Goal: Information Seeking & Learning: Learn about a topic

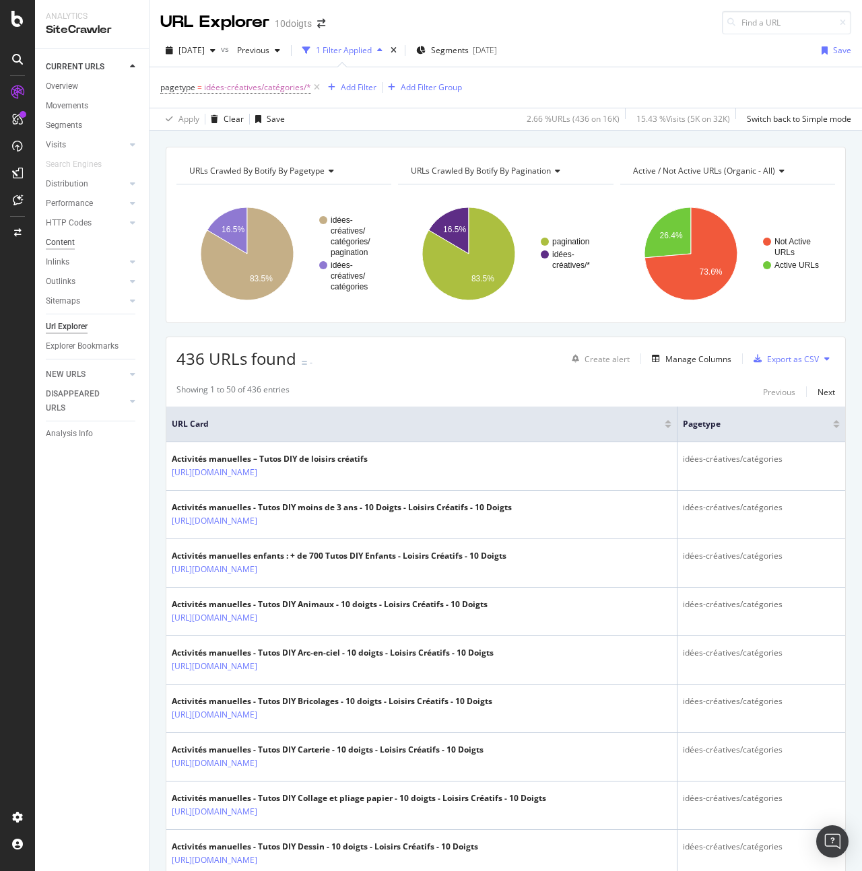
click at [69, 244] on div "Content" at bounding box center [60, 243] width 29 height 14
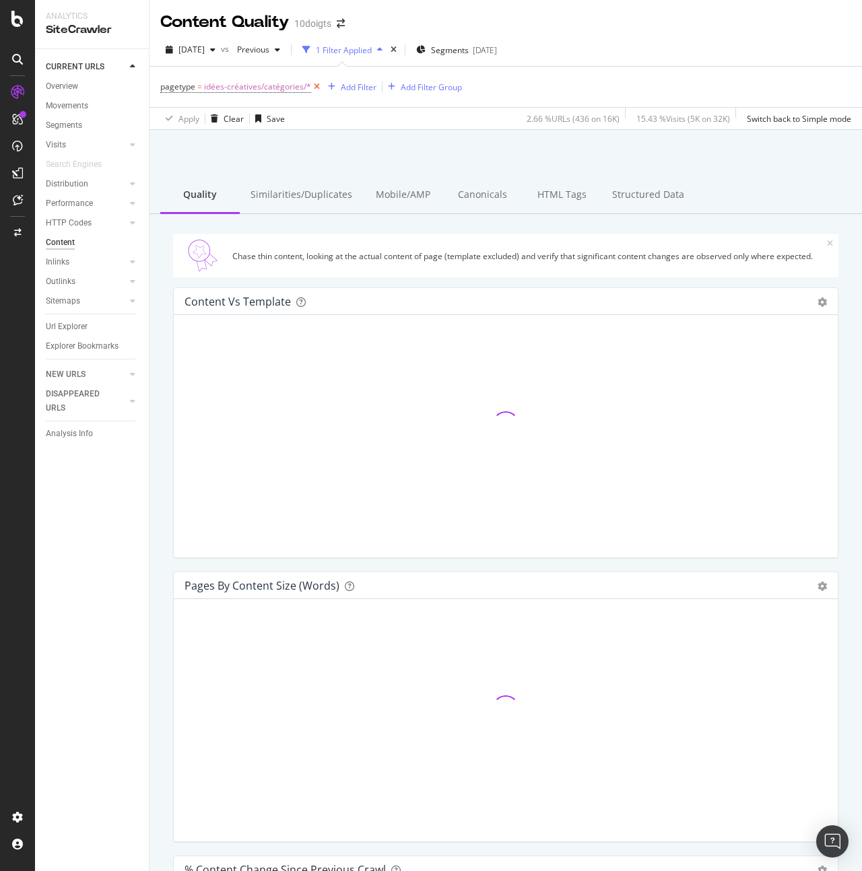
click at [318, 87] on icon at bounding box center [316, 86] width 11 height 13
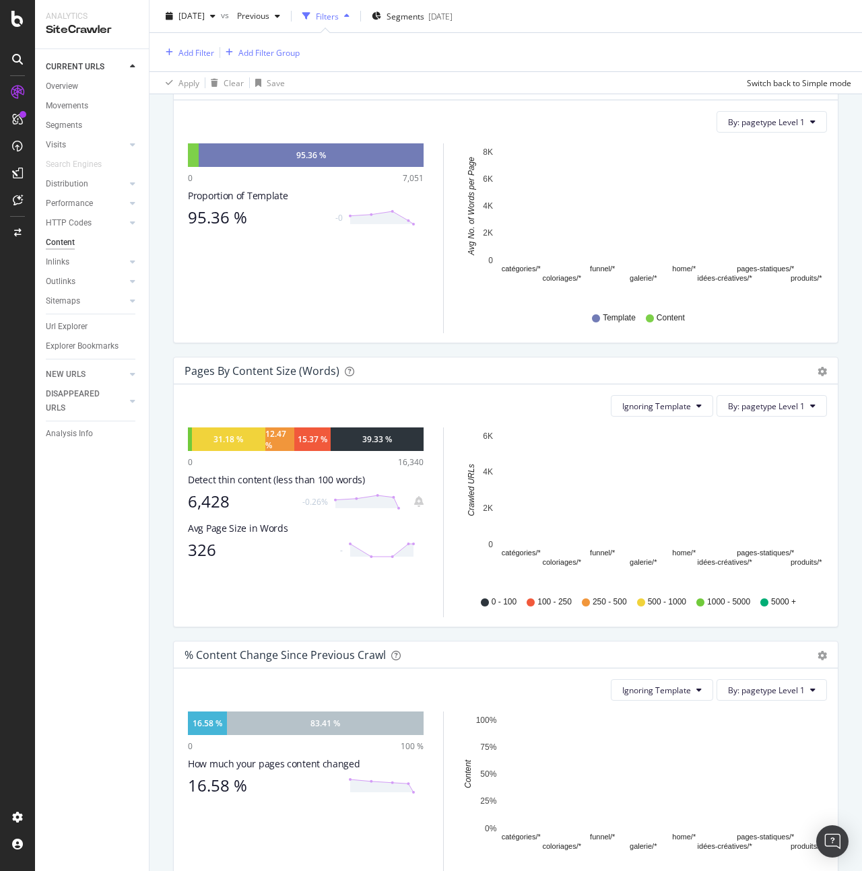
scroll to position [259, 0]
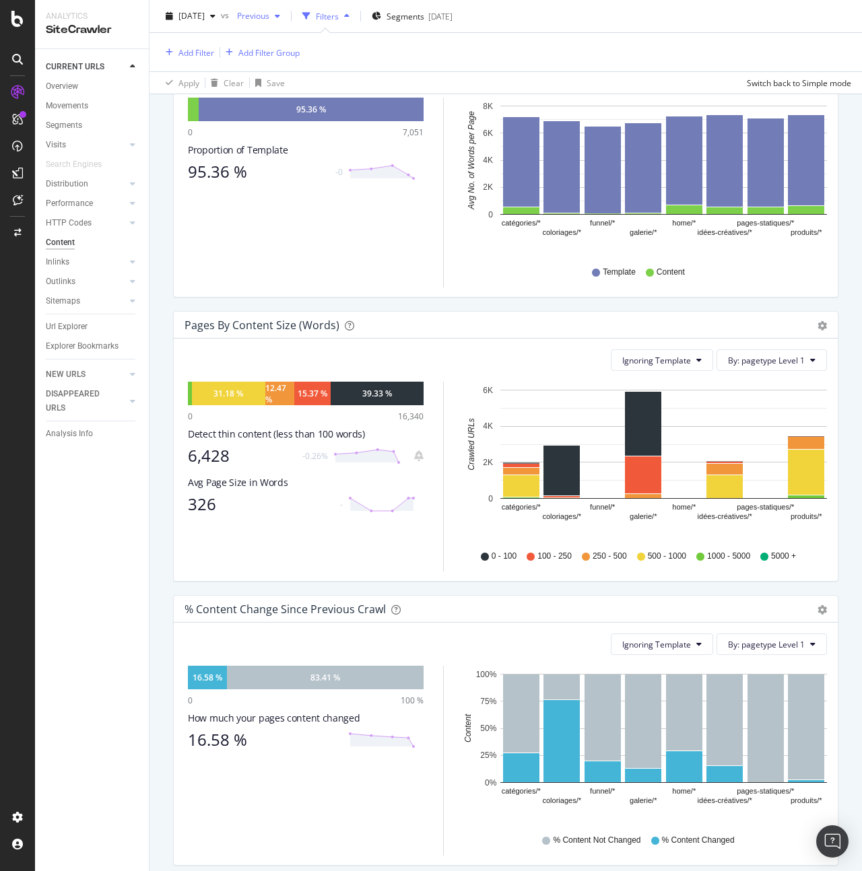
click at [269, 17] on span "Previous" at bounding box center [251, 15] width 38 height 11
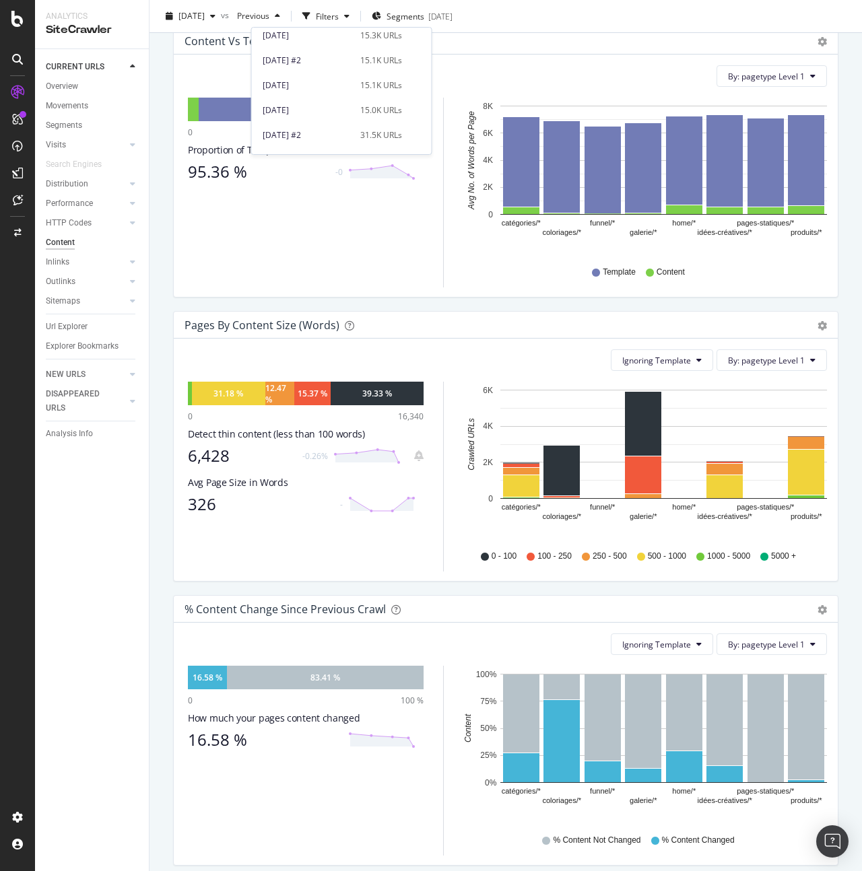
scroll to position [401, 0]
click at [304, 54] on div "[DATE] #2" at bounding box center [308, 59] width 90 height 12
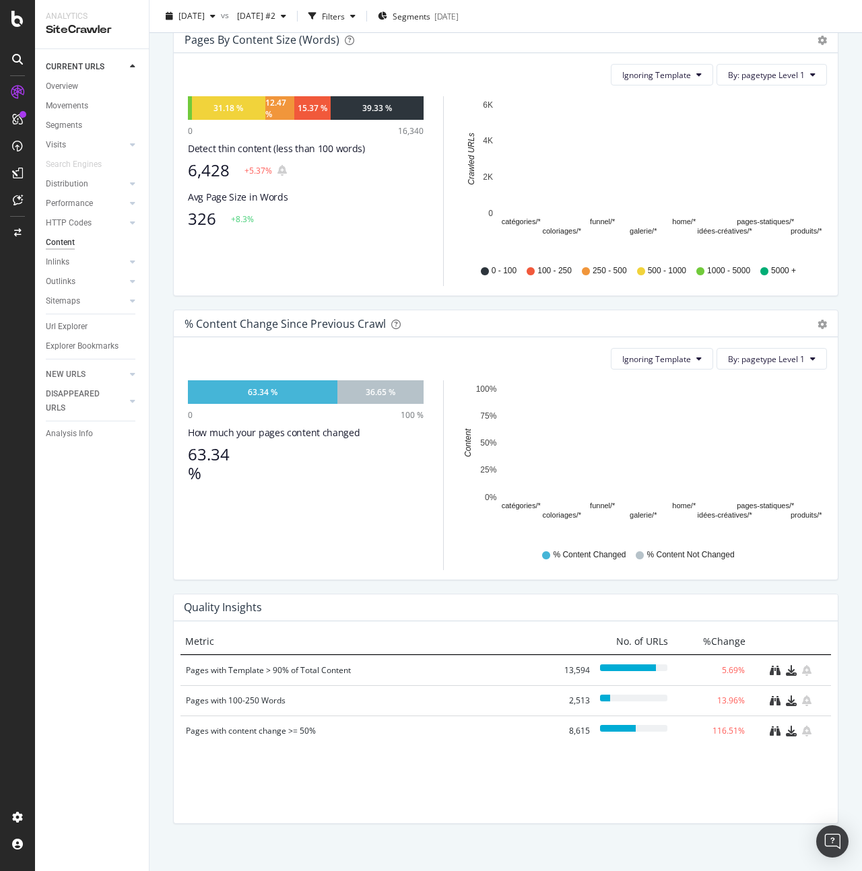
scroll to position [496, 0]
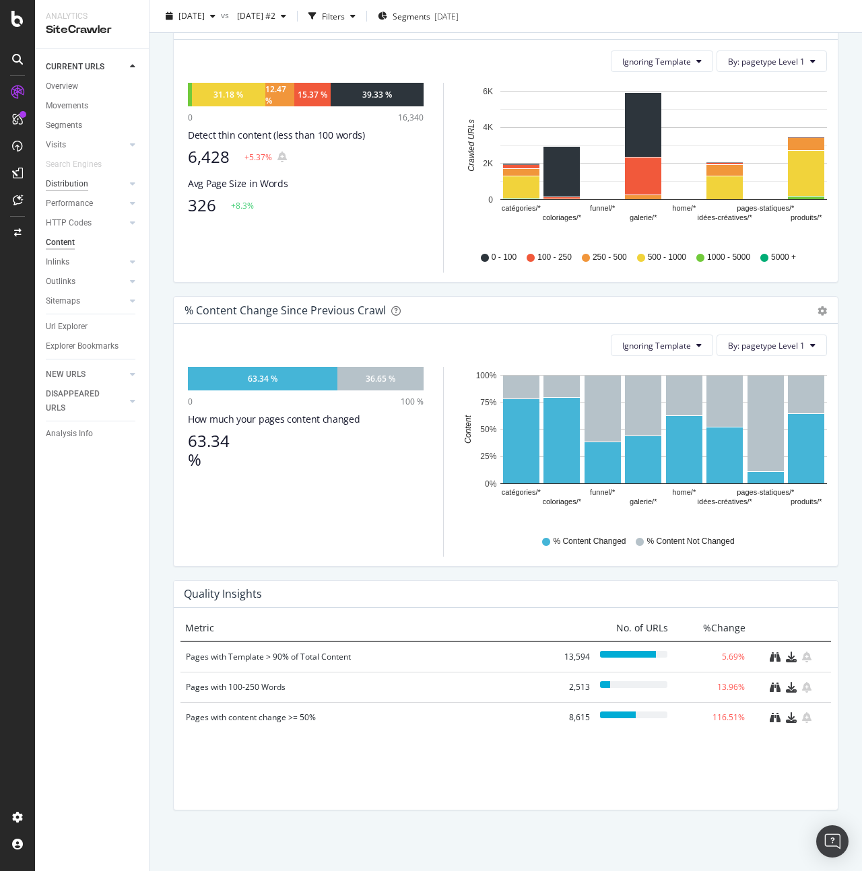
click at [65, 181] on div "Distribution" at bounding box center [67, 184] width 42 height 14
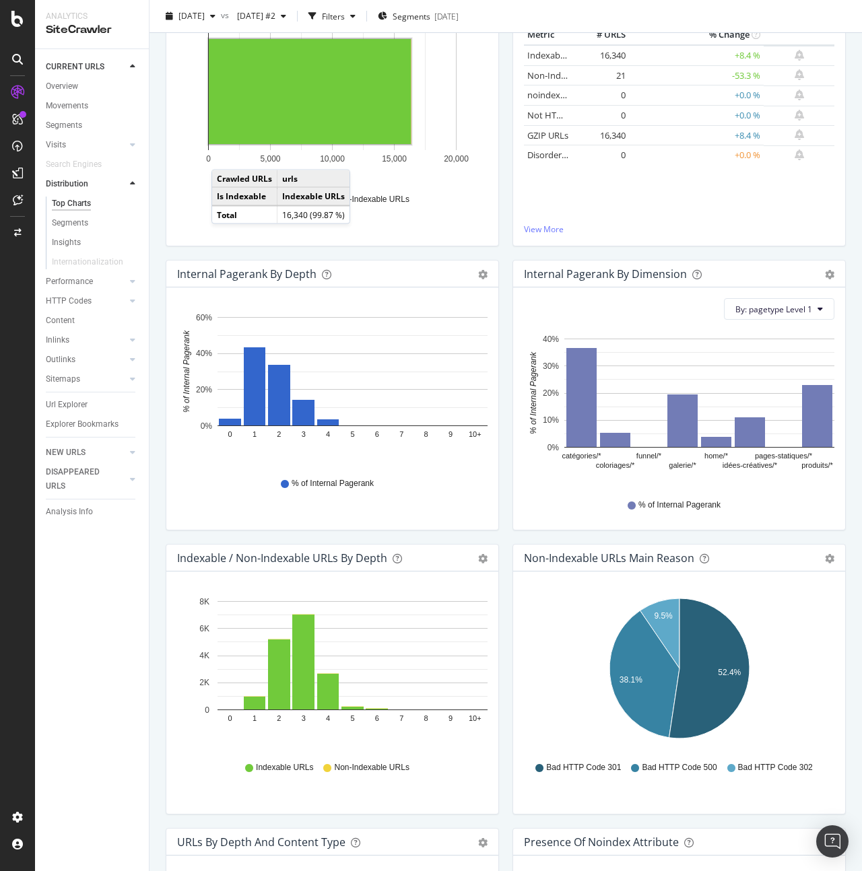
scroll to position [222, 0]
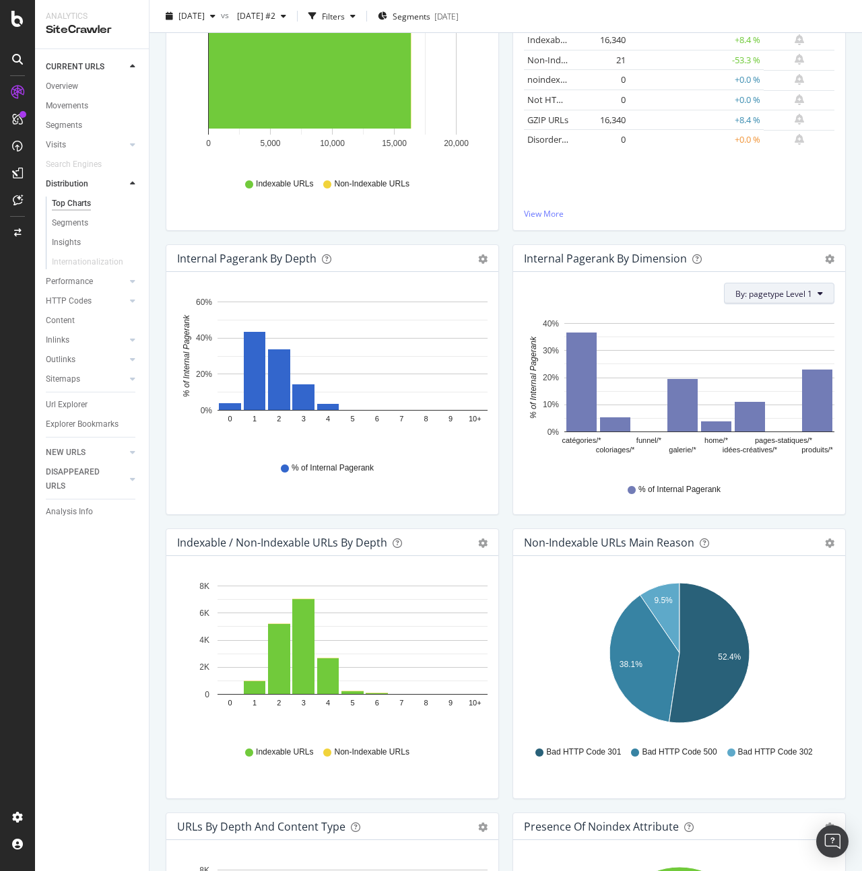
click at [787, 300] on button "By: pagetype Level 1" at bounding box center [779, 294] width 110 height 22
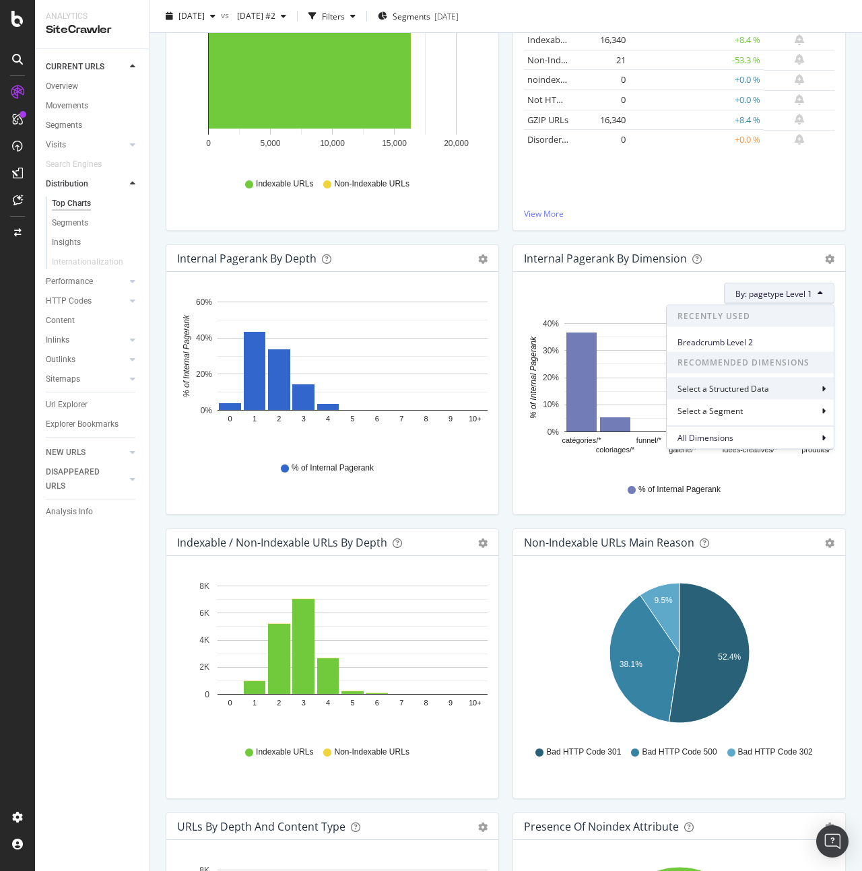
click at [775, 391] on div "Select a Structured Data" at bounding box center [750, 389] width 167 height 22
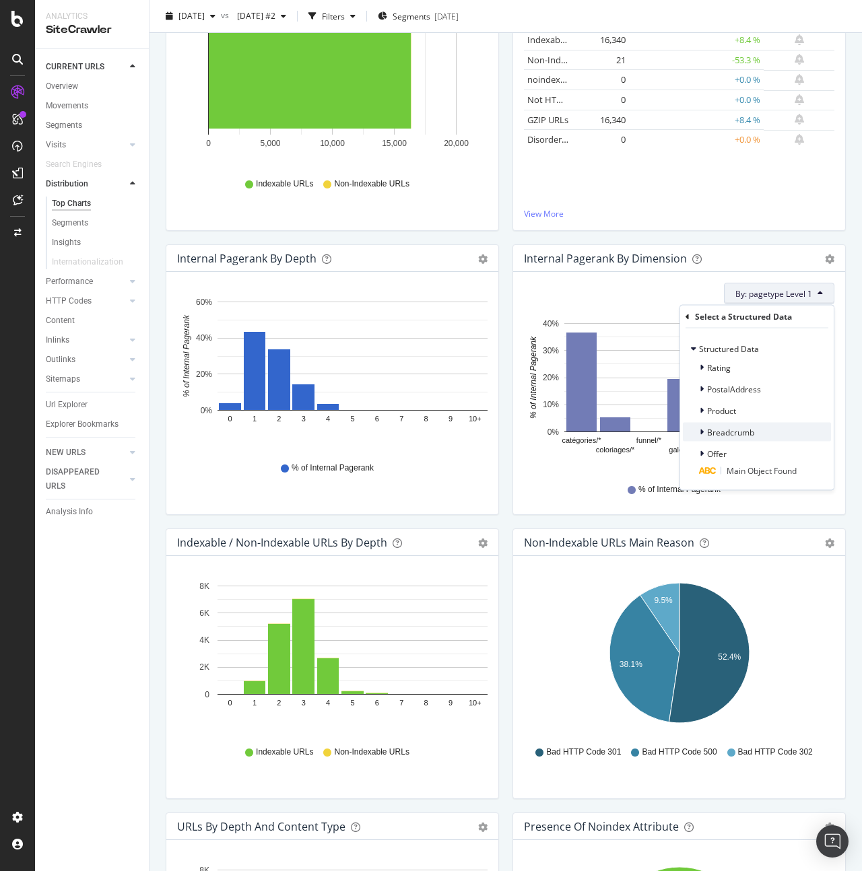
click at [731, 428] on span "Breadcrumb" at bounding box center [730, 431] width 47 height 11
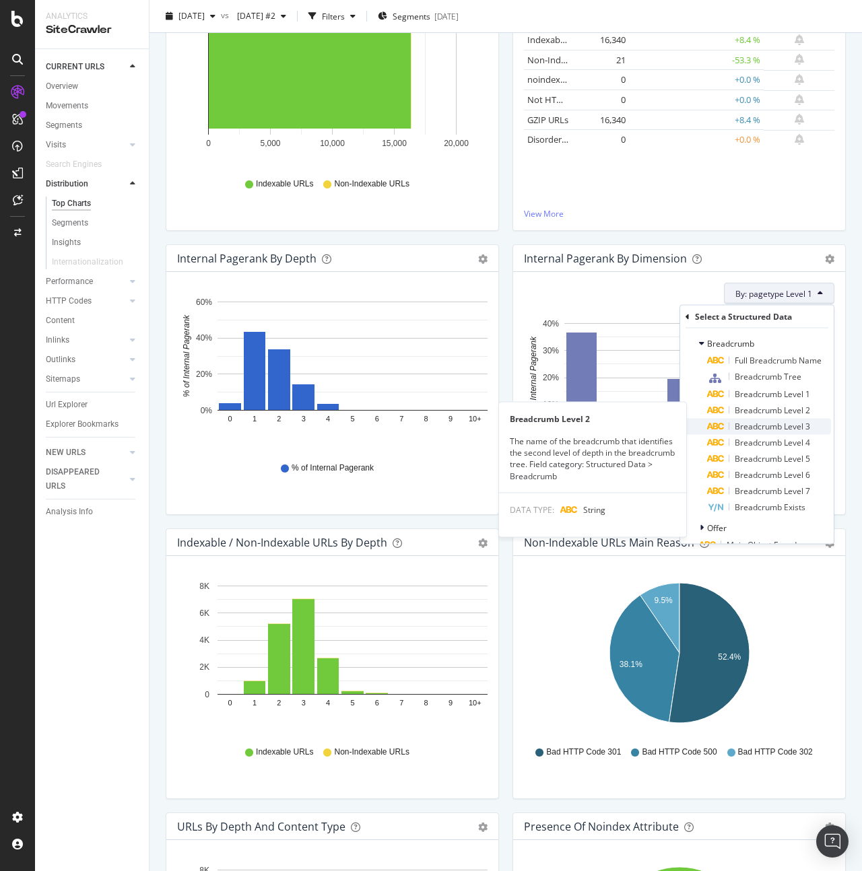
scroll to position [90, 0]
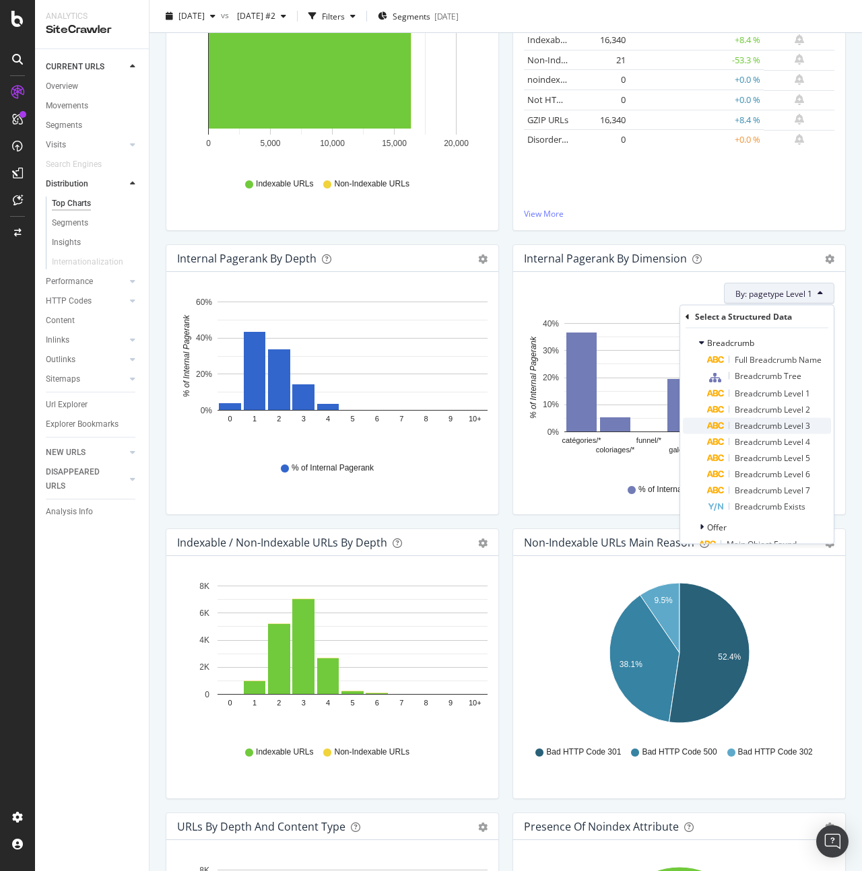
click at [770, 421] on span "Breadcrumb Level 3" at bounding box center [772, 425] width 75 height 11
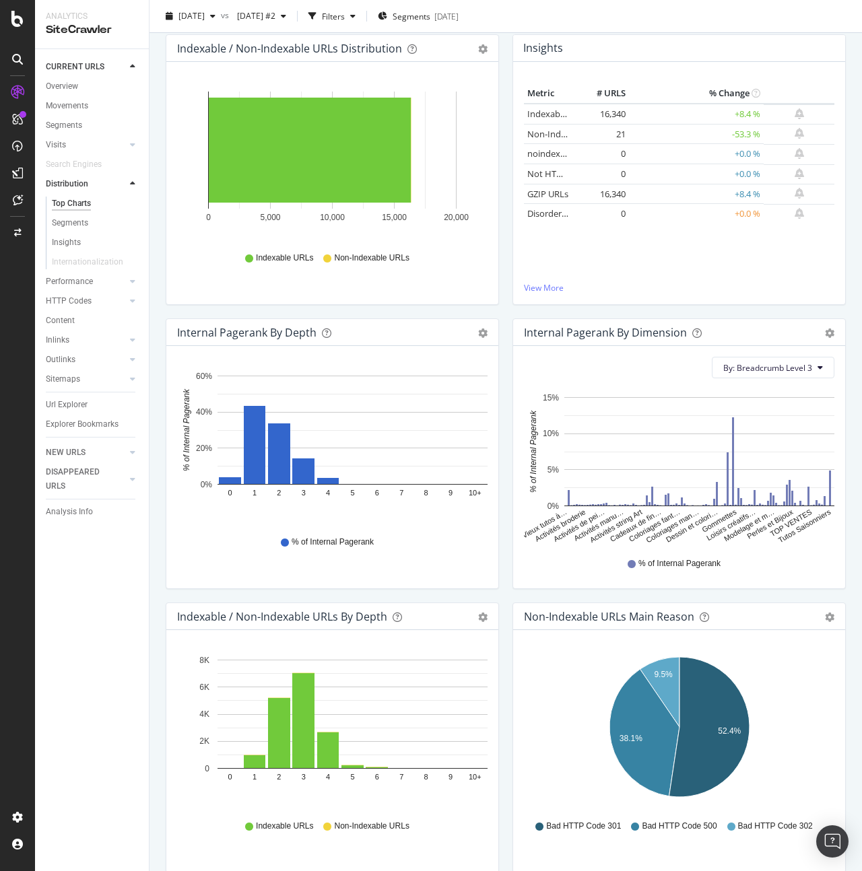
scroll to position [150, 0]
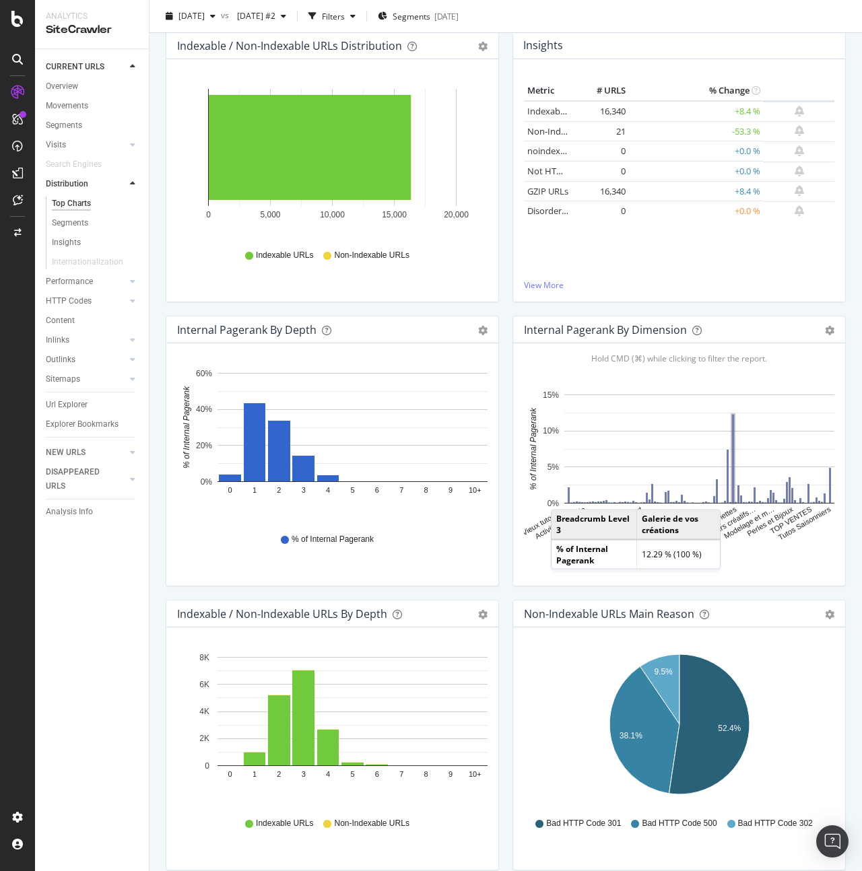
click at [734, 496] on rect "A chart." at bounding box center [733, 459] width 3 height 89
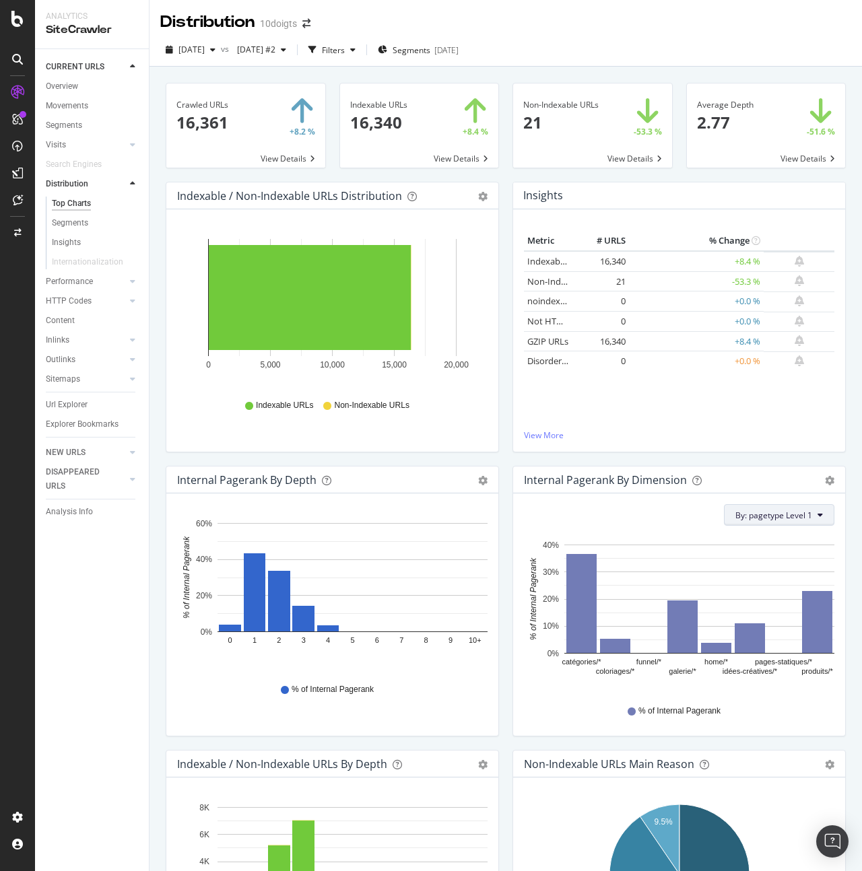
click at [787, 513] on span "By: pagetype Level 1" at bounding box center [773, 515] width 77 height 11
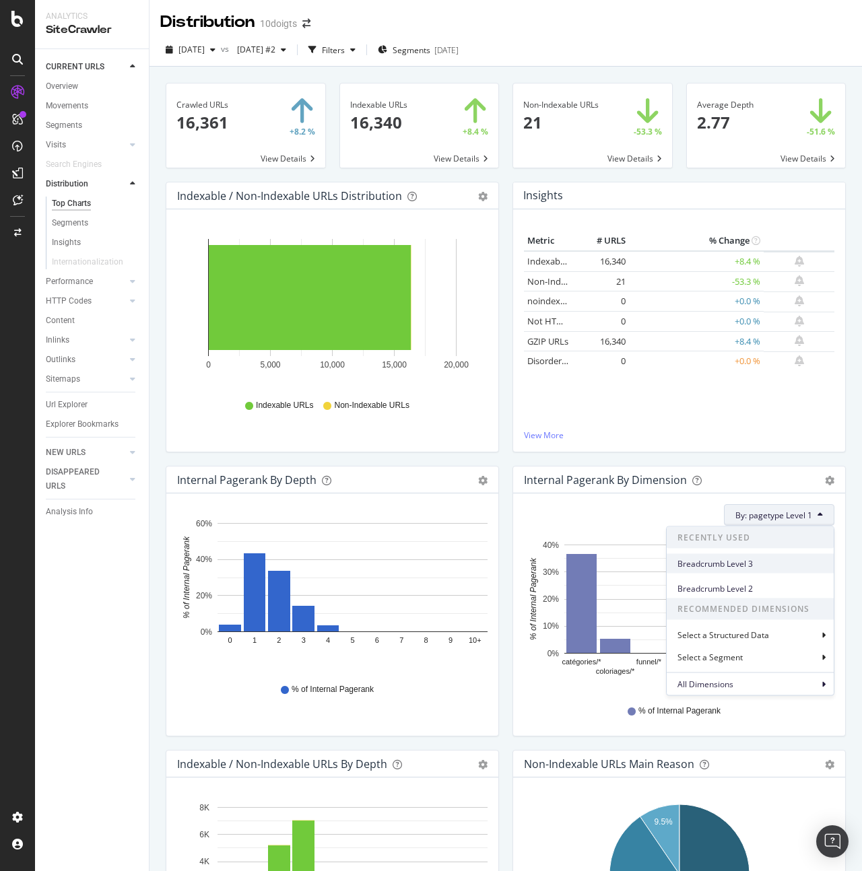
click at [755, 567] on span "Breadcrumb Level 3" at bounding box center [749, 564] width 145 height 12
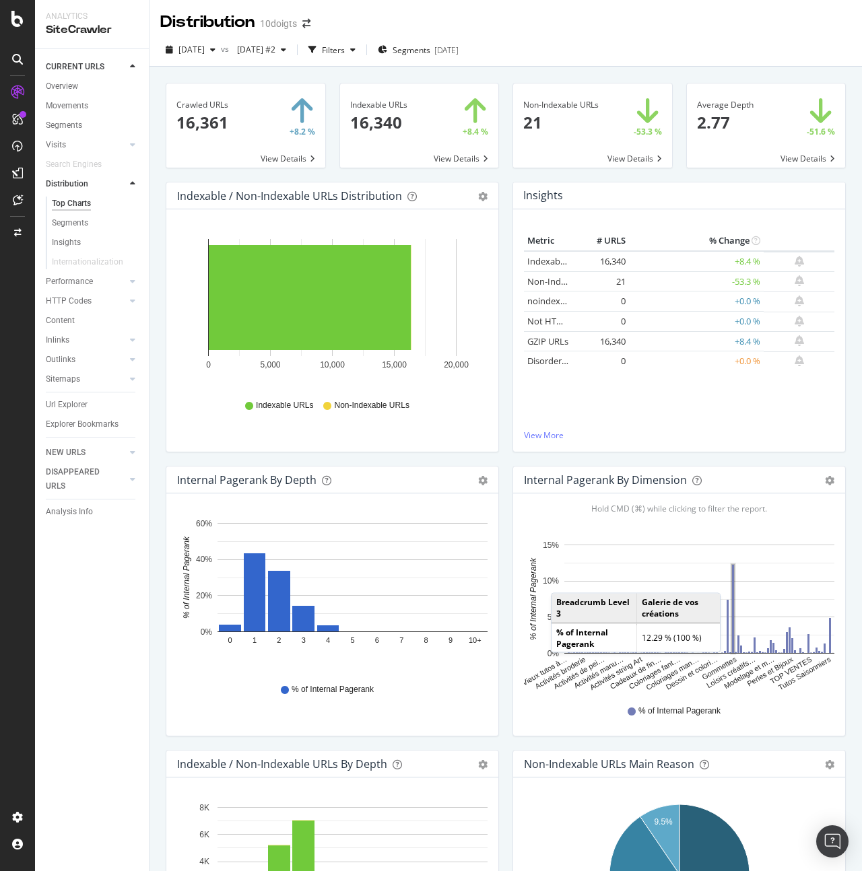
click at [734, 580] on rect "A chart." at bounding box center [733, 609] width 3 height 89
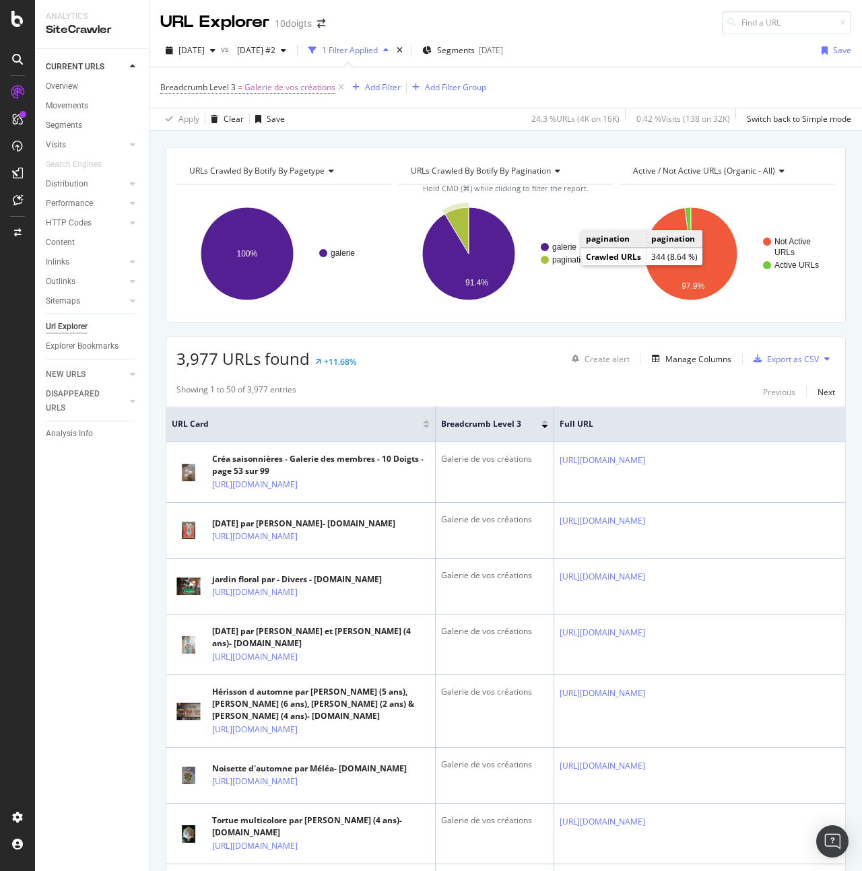
click at [569, 263] on text "pagination" at bounding box center [570, 259] width 37 height 9
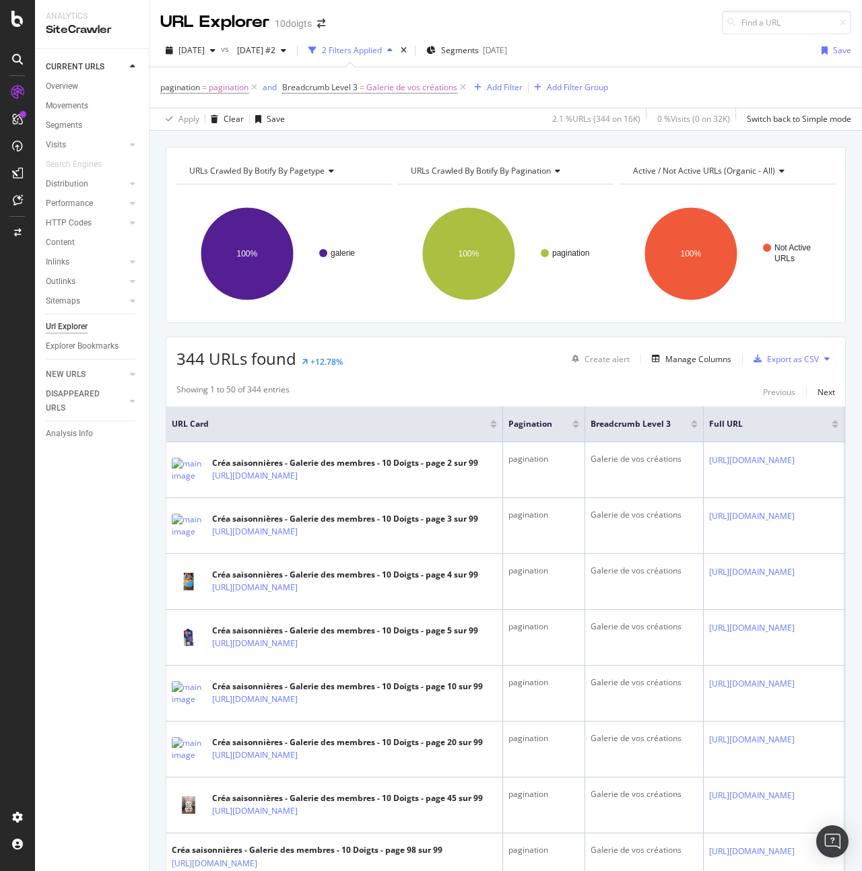
click at [494, 427] on div at bounding box center [493, 426] width 7 height 3
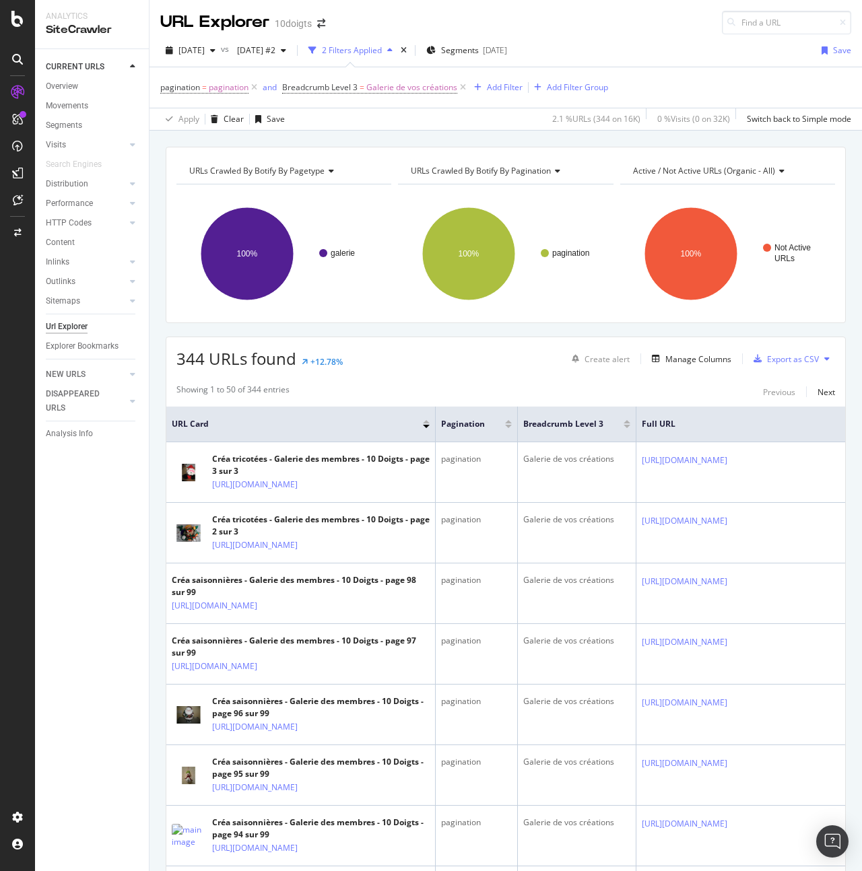
click at [426, 424] on div at bounding box center [426, 421] width 7 height 3
